Goal: Find specific page/section: Find specific page/section

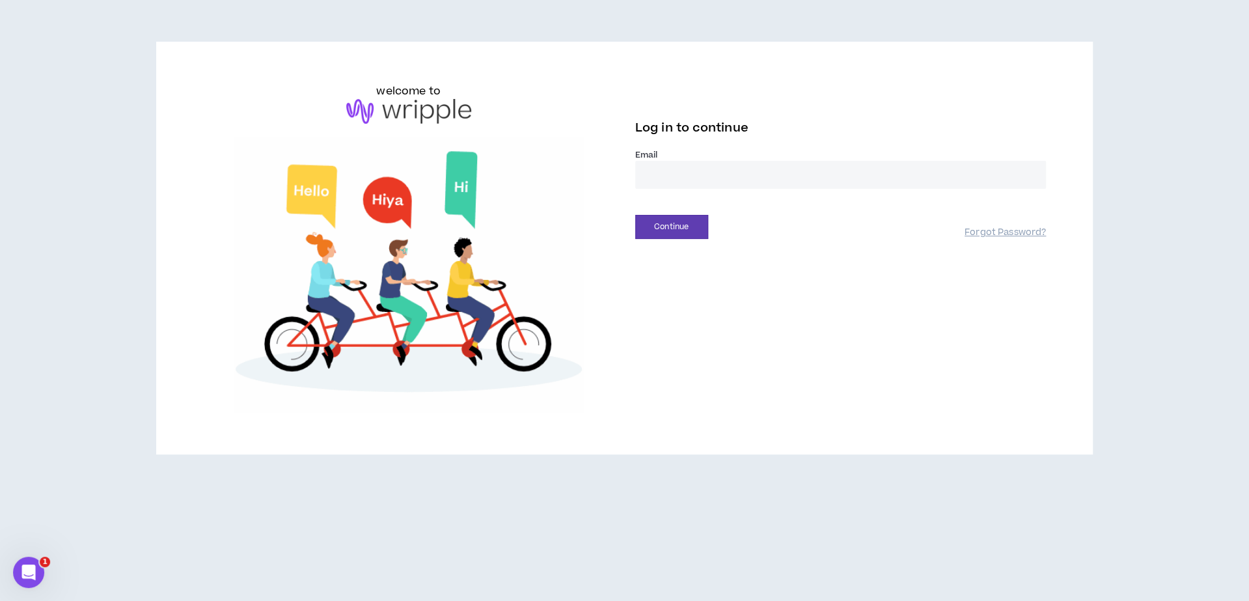
drag, startPoint x: 0, startPoint y: 0, endPoint x: 816, endPoint y: 180, distance: 835.6
click at [816, 180] on input "email" at bounding box center [840, 175] width 411 height 28
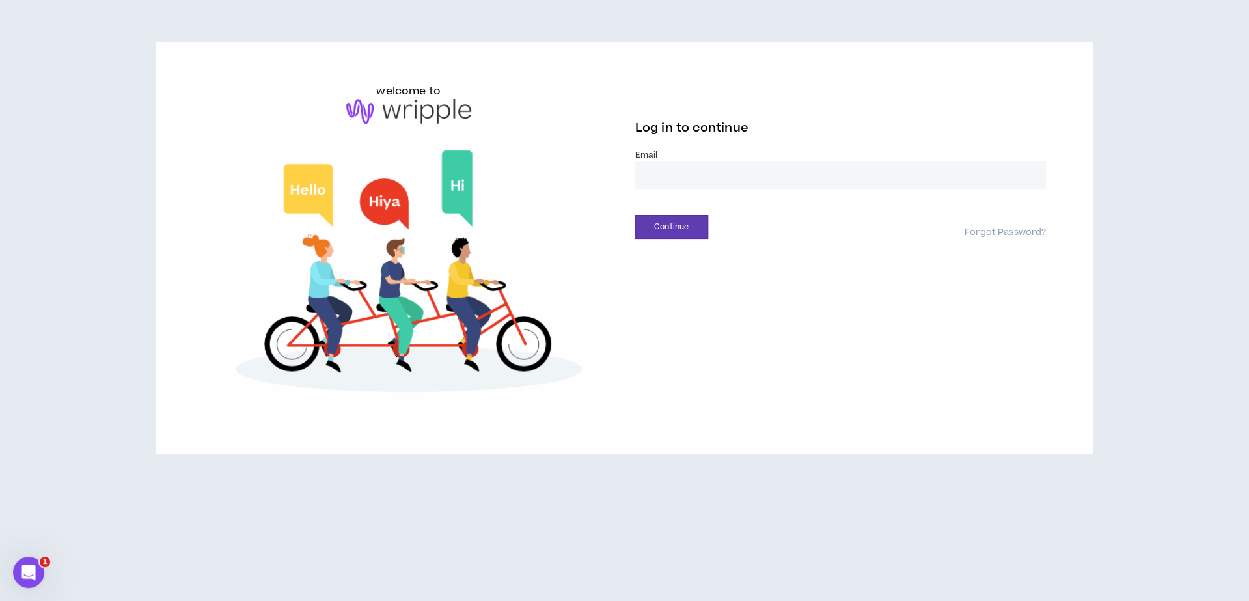
type input "**********"
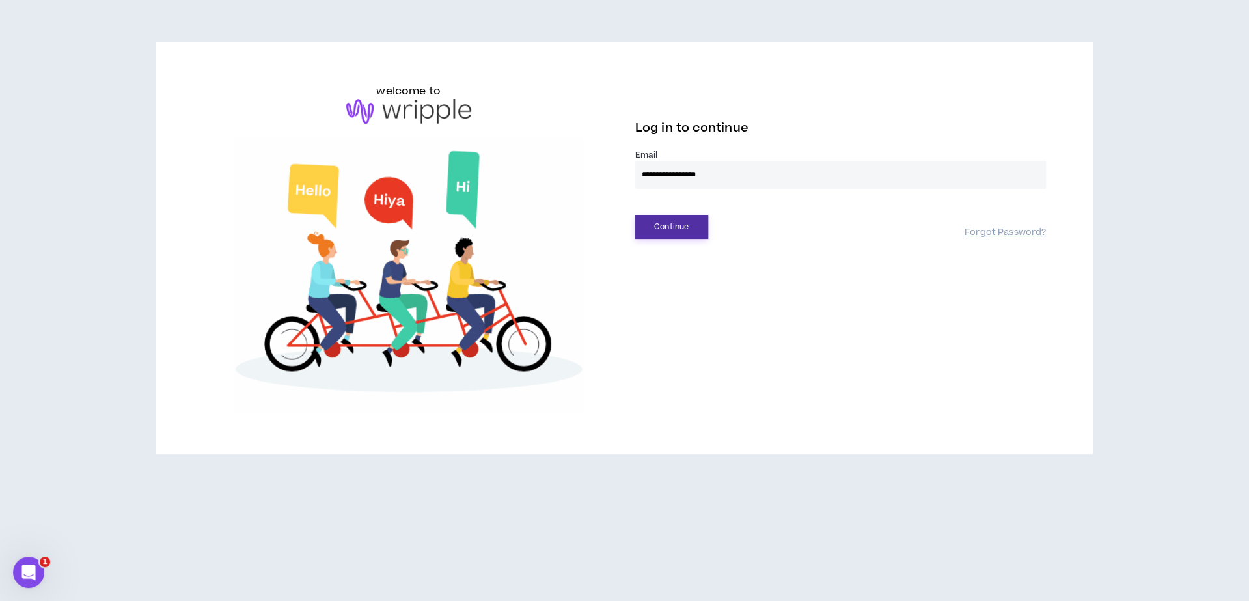
drag, startPoint x: 805, startPoint y: 247, endPoint x: 690, endPoint y: 235, distance: 115.8
click at [690, 235] on button "Continue" at bounding box center [671, 227] width 73 height 24
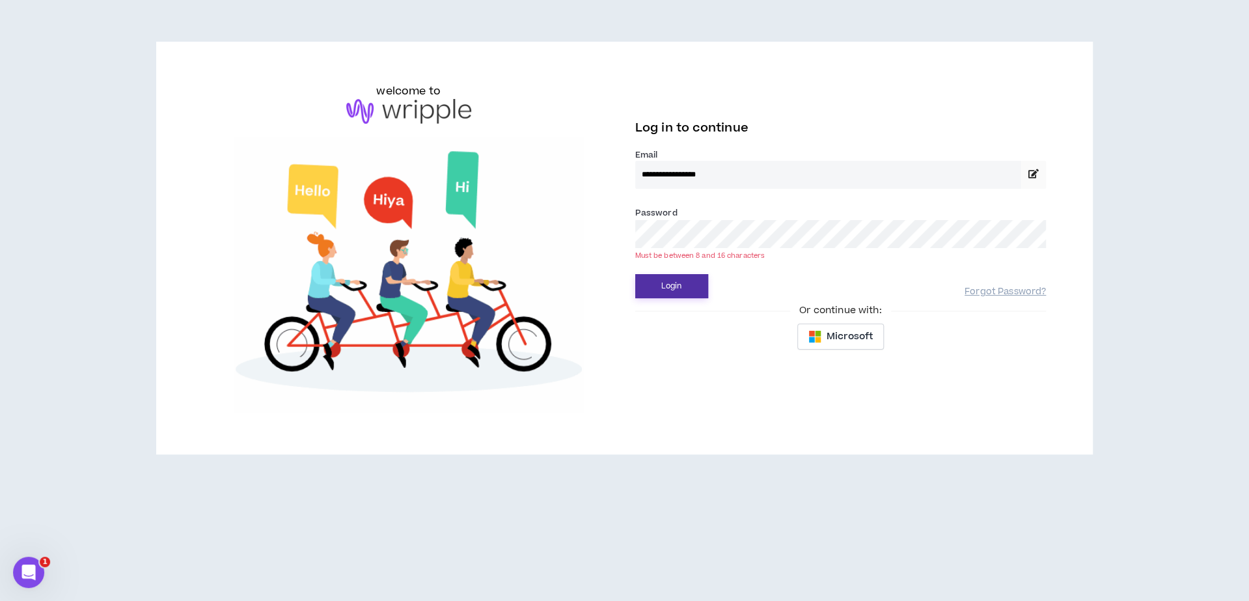
click at [635, 274] on button "Login" at bounding box center [671, 286] width 73 height 24
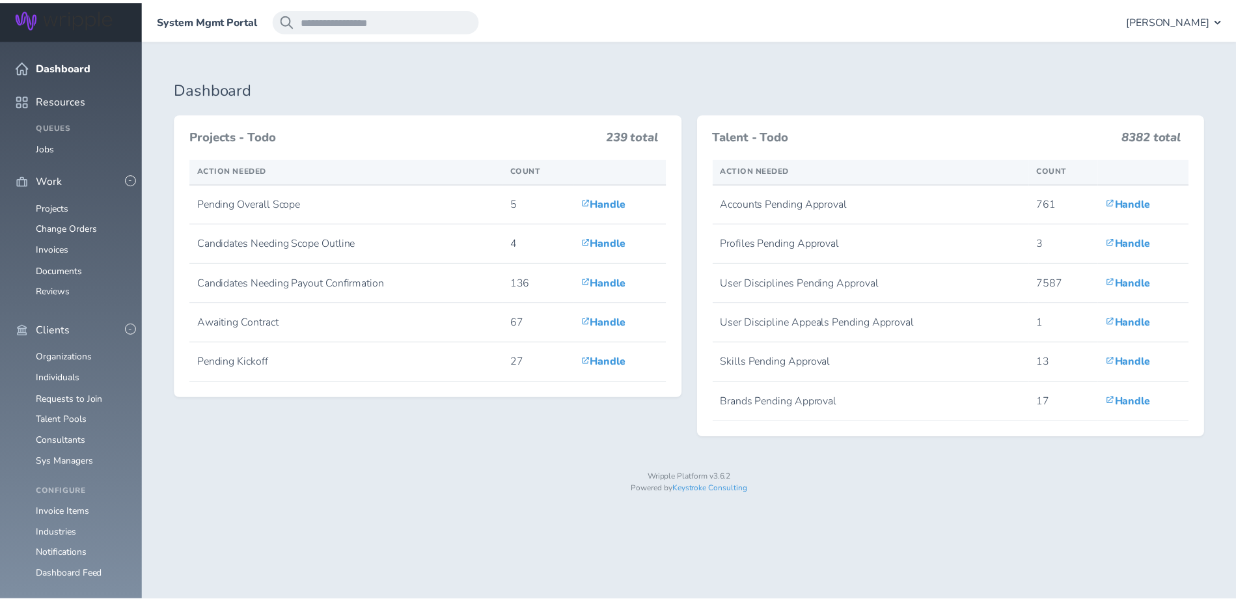
scroll to position [123, 0]
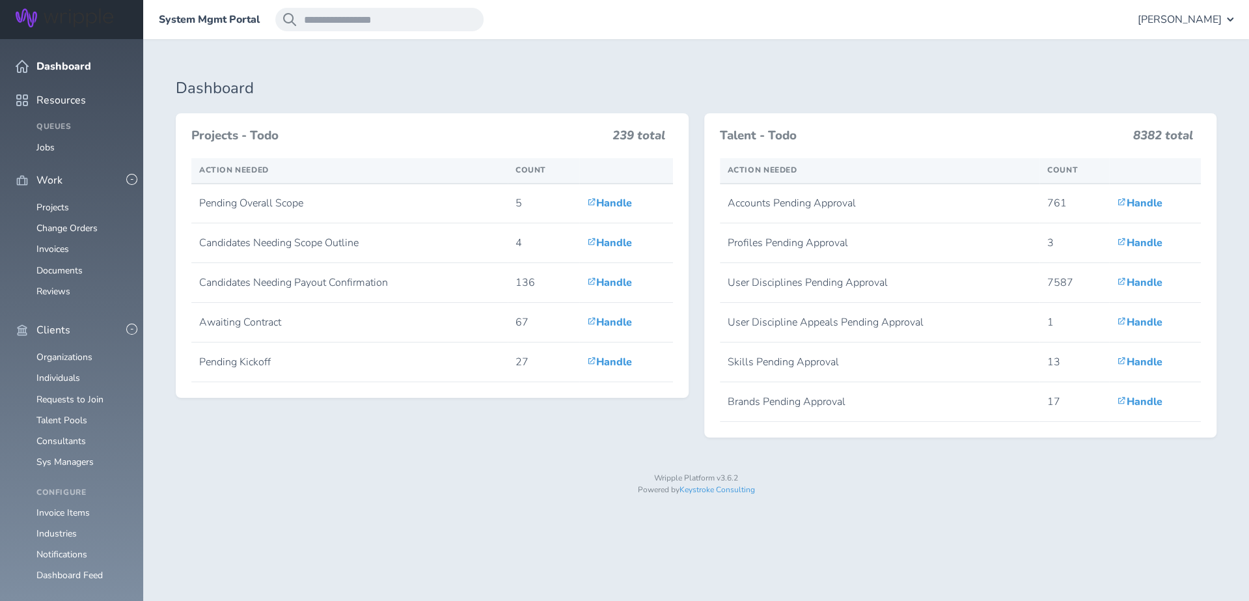
drag, startPoint x: 678, startPoint y: 353, endPoint x: 61, endPoint y: 493, distance: 633.1
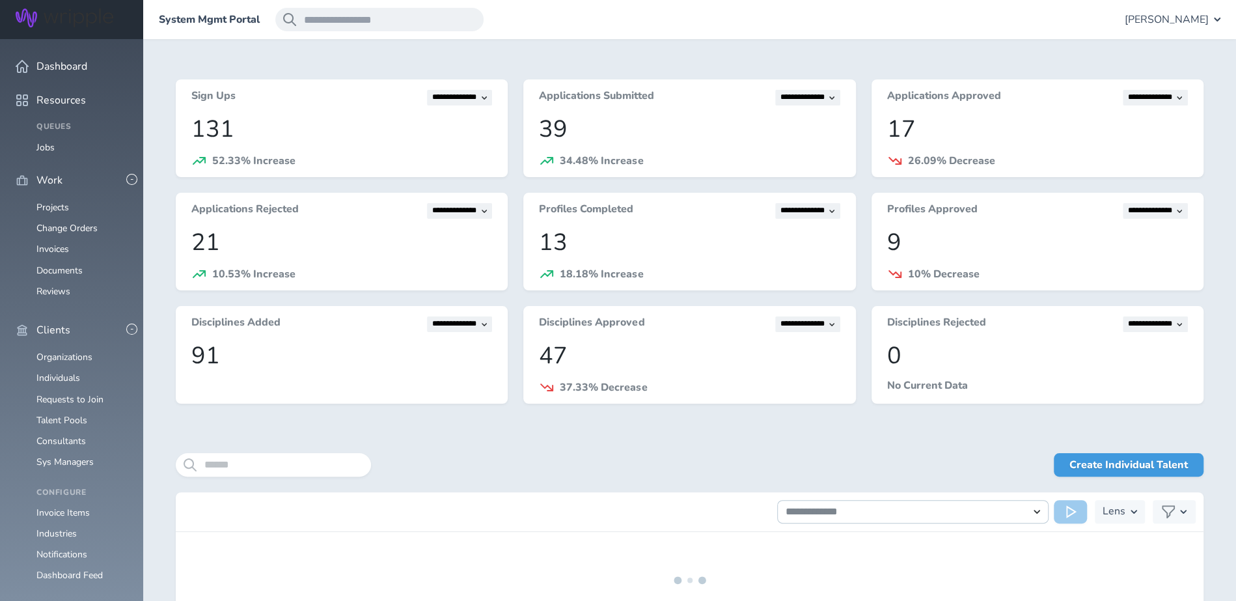
drag, startPoint x: 61, startPoint y: 493, endPoint x: 258, endPoint y: 451, distance: 201.5
click at [258, 451] on div "**********" at bounding box center [690, 354] width 1028 height 550
drag, startPoint x: 258, startPoint y: 451, endPoint x: 266, endPoint y: 465, distance: 16.6
click at [266, 465] on input "search" at bounding box center [273, 464] width 195 height 23
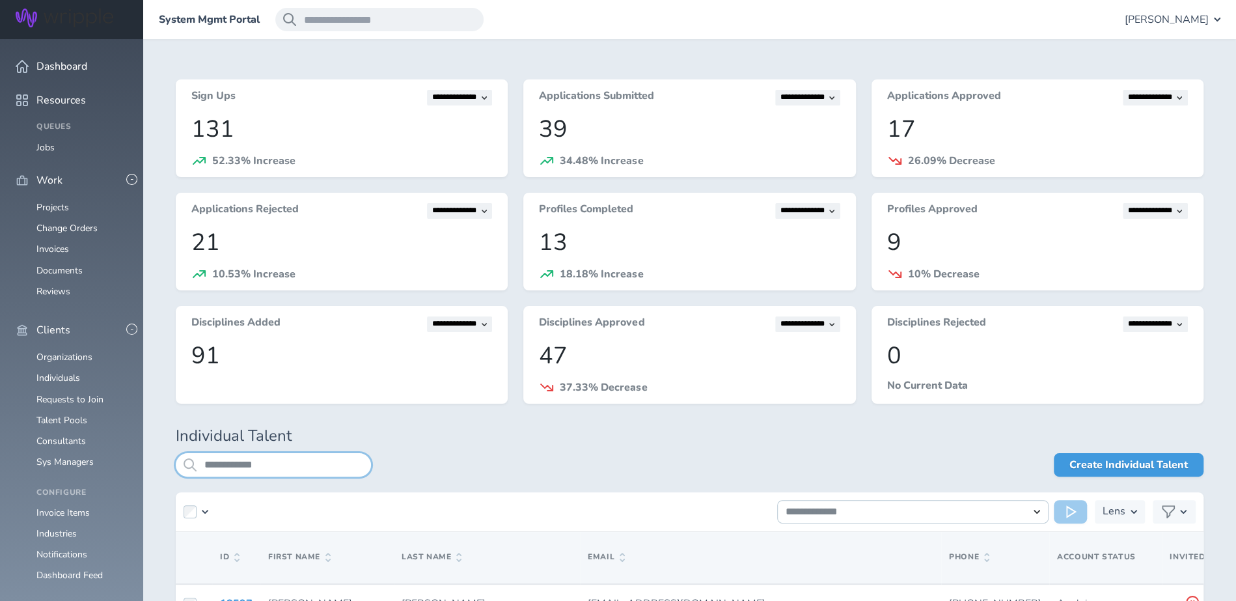
type input "**********"
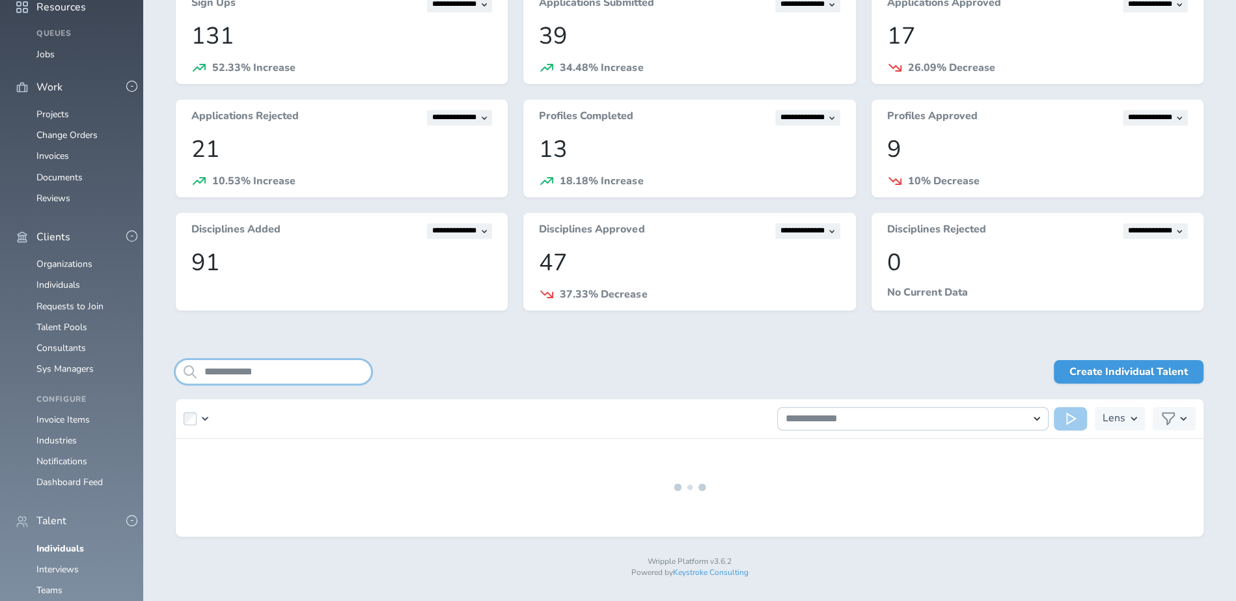
scroll to position [128, 0]
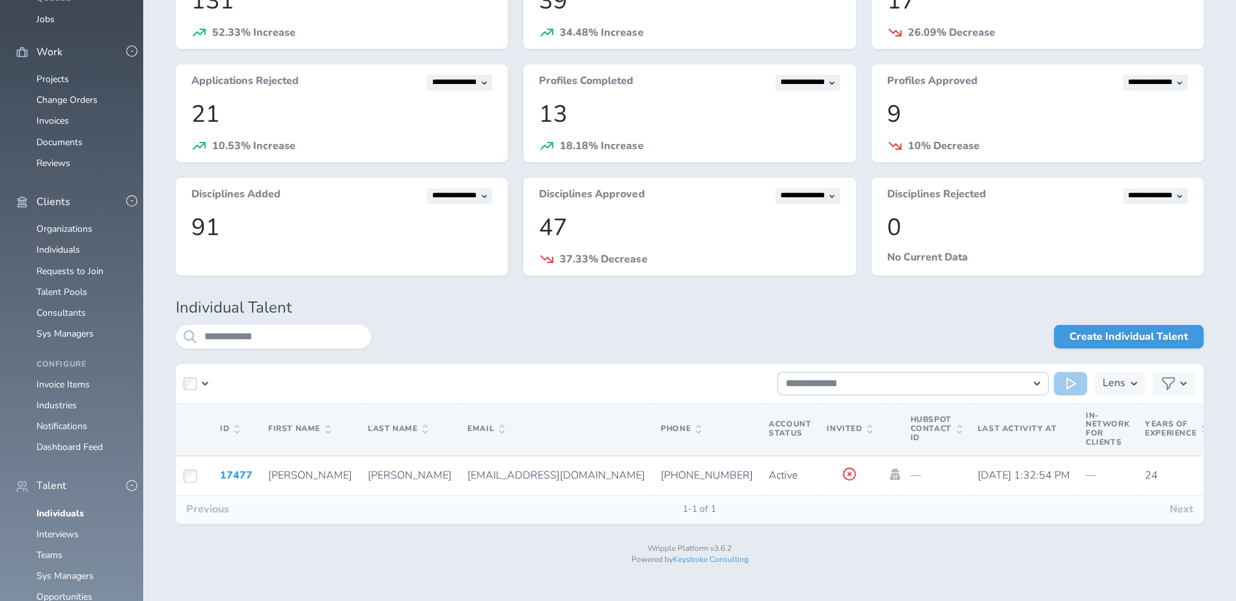
click at [238, 476] on link "17477" at bounding box center [236, 475] width 33 height 14
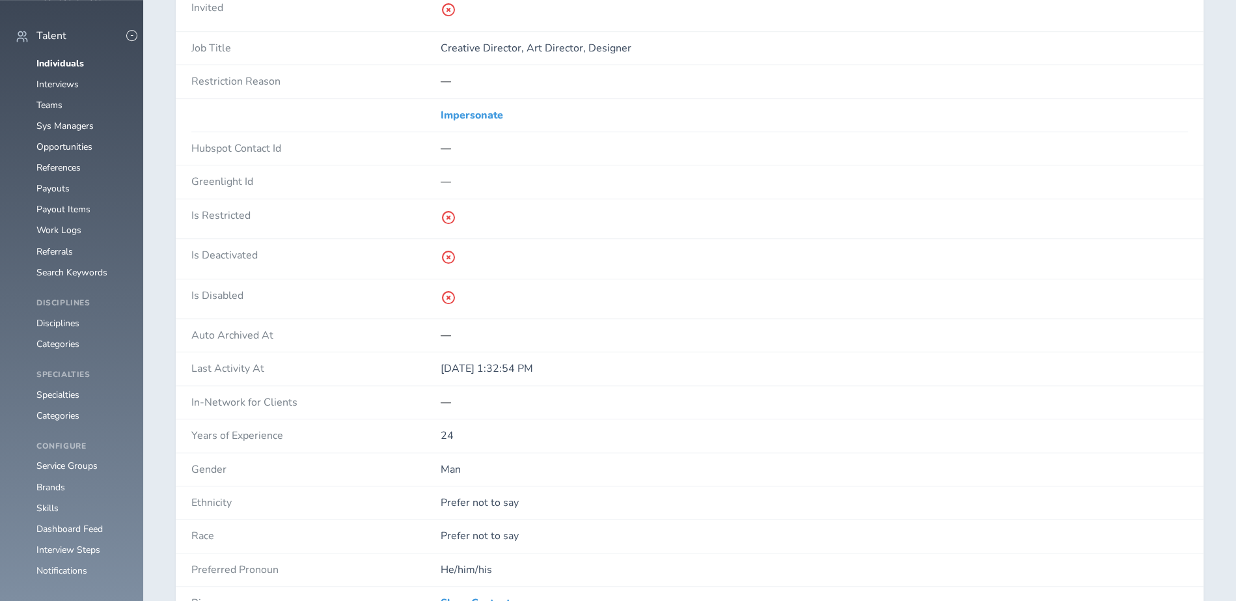
scroll to position [851, 0]
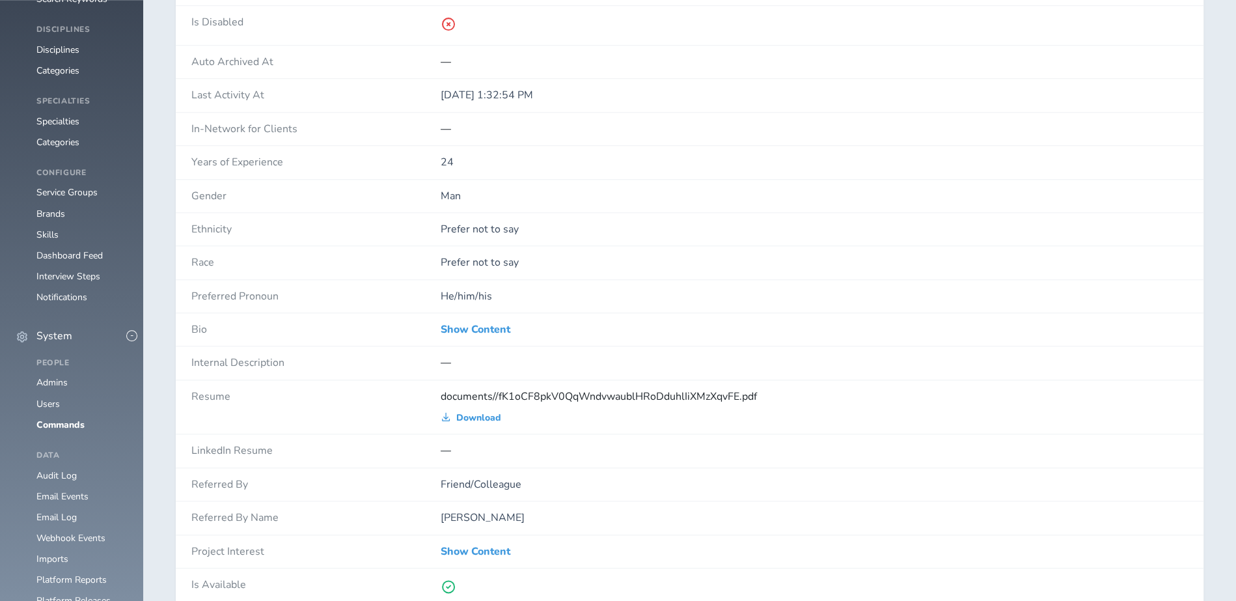
drag, startPoint x: 1233, startPoint y: 215, endPoint x: 471, endPoint y: 332, distance: 770.4
click at [471, 332] on div "Show Content" at bounding box center [814, 329] width 747 height 33
drag, startPoint x: 471, startPoint y: 332, endPoint x: 471, endPoint y: 320, distance: 11.7
click at [471, 323] on link "Show Content" at bounding box center [476, 329] width 70 height 12
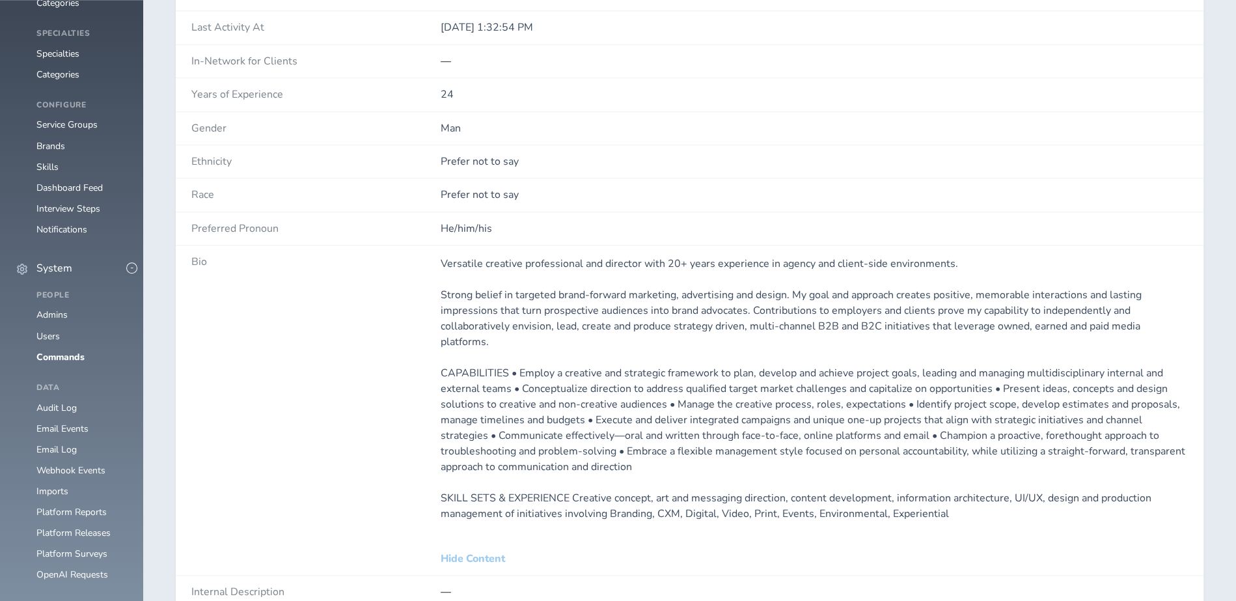
scroll to position [920, 0]
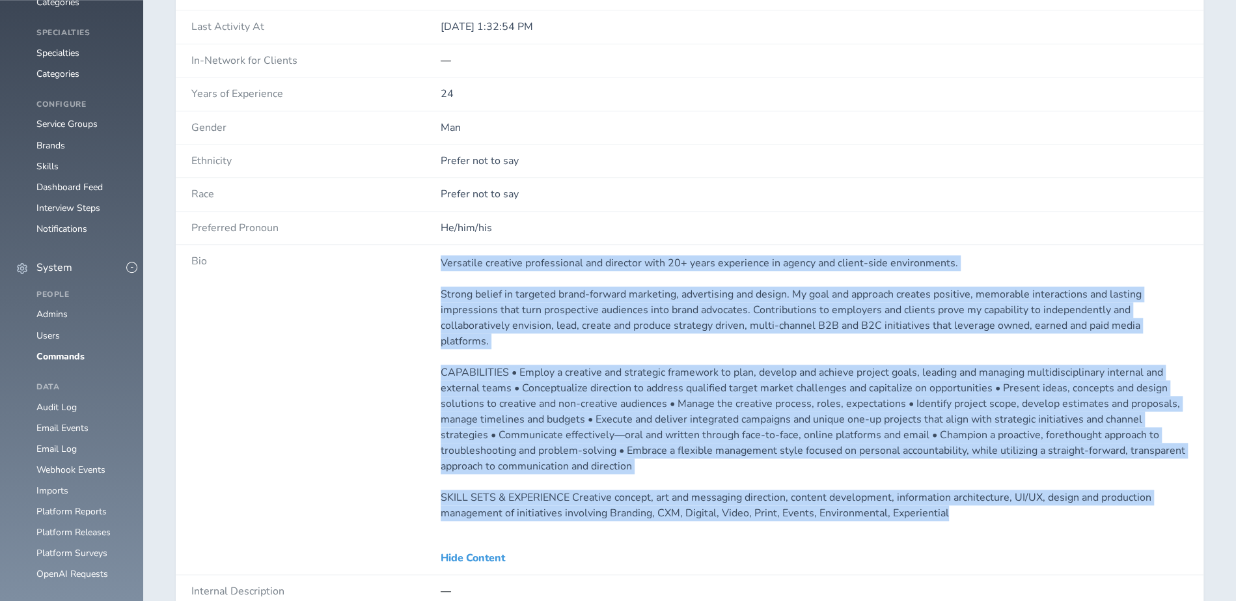
drag, startPoint x: 471, startPoint y: 320, endPoint x: 1004, endPoint y: 497, distance: 561.4
click at [1004, 497] on div "Bio Versatile creative professional and director with 20+ years experience in a…" at bounding box center [690, 410] width 1028 height 330
copy div "Versatile creative professional and director with 20+ years experience in agenc…"
